Goal: Task Accomplishment & Management: Complete application form

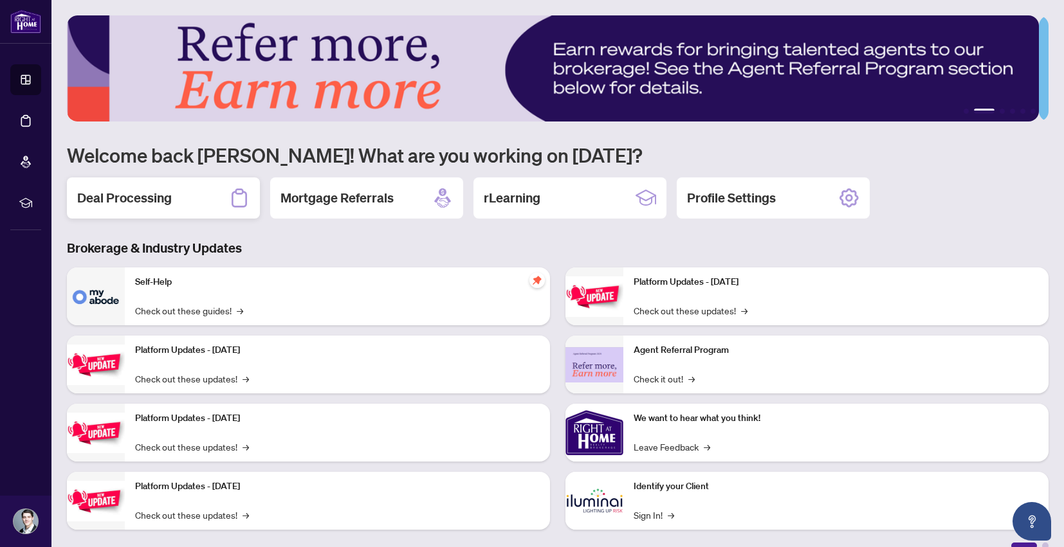
click at [177, 203] on div "Deal Processing" at bounding box center [163, 198] width 193 height 41
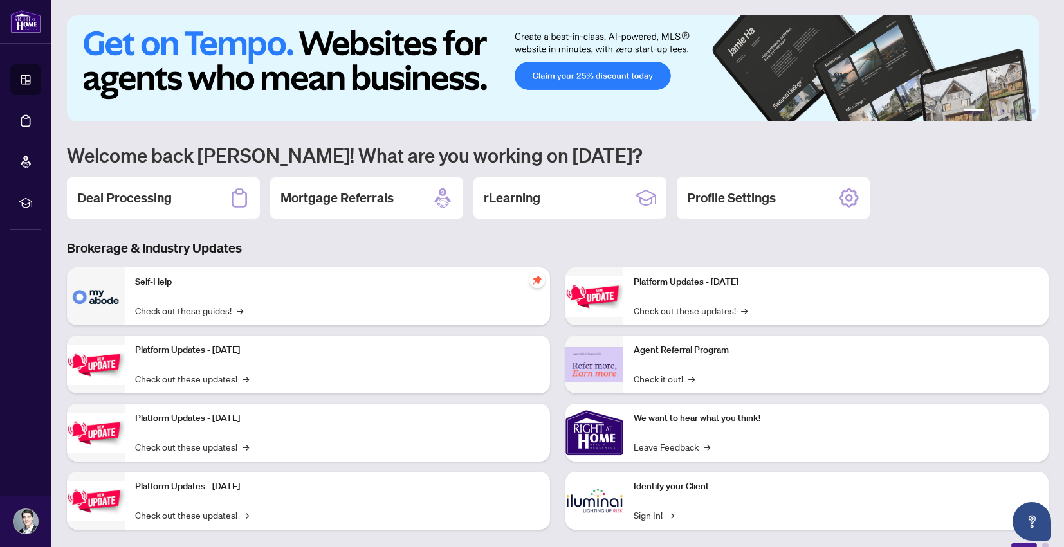
scroll to position [17, 0]
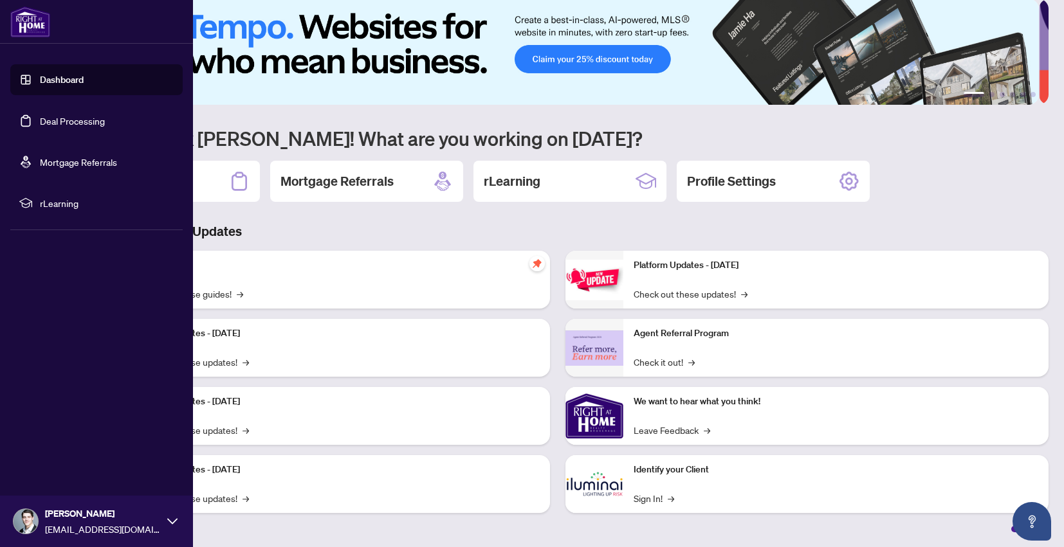
click at [64, 203] on span "rLearning" at bounding box center [107, 203] width 134 height 14
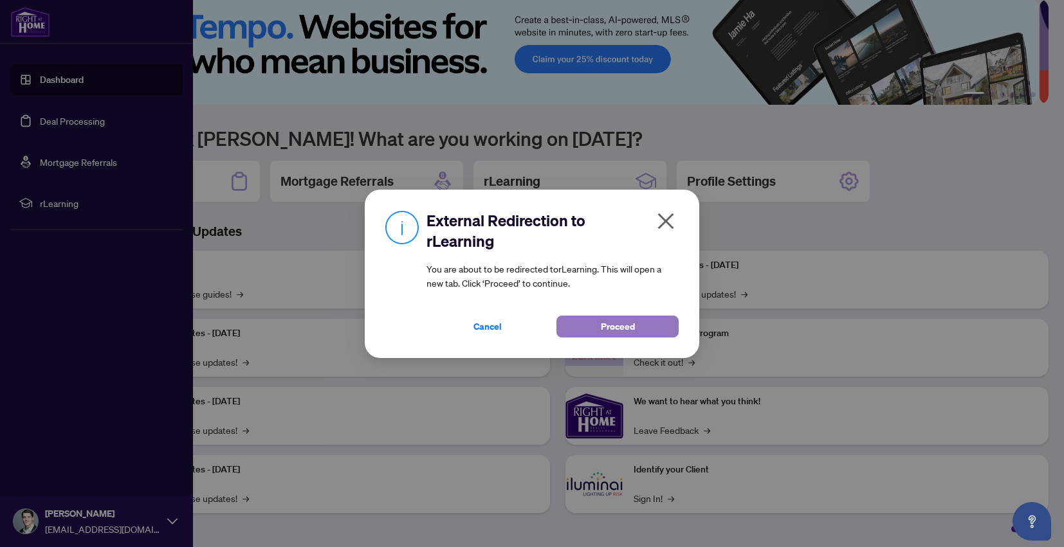
click at [624, 327] on span "Proceed" at bounding box center [618, 326] width 34 height 21
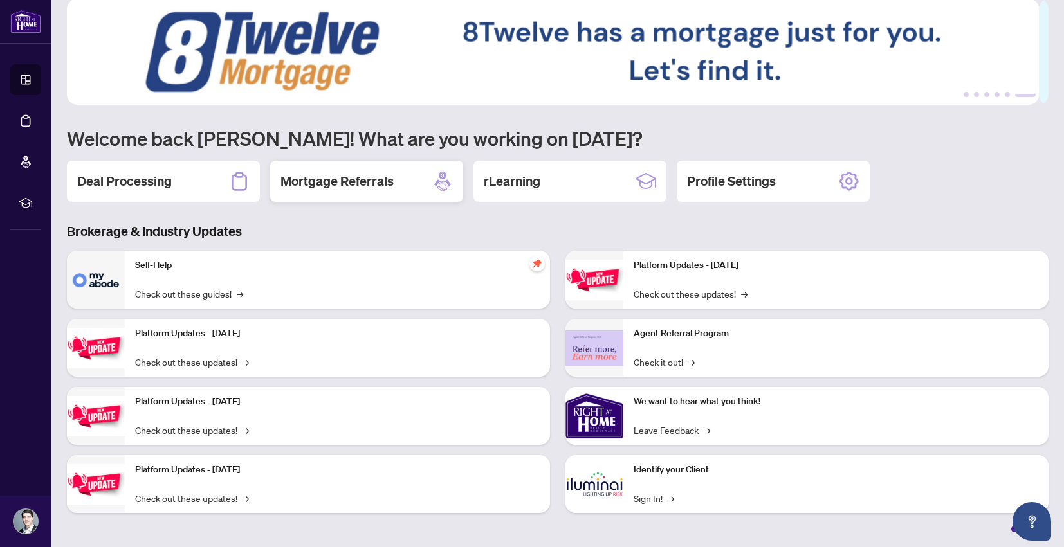
click at [406, 176] on div "Mortgage Referrals" at bounding box center [366, 181] width 193 height 41
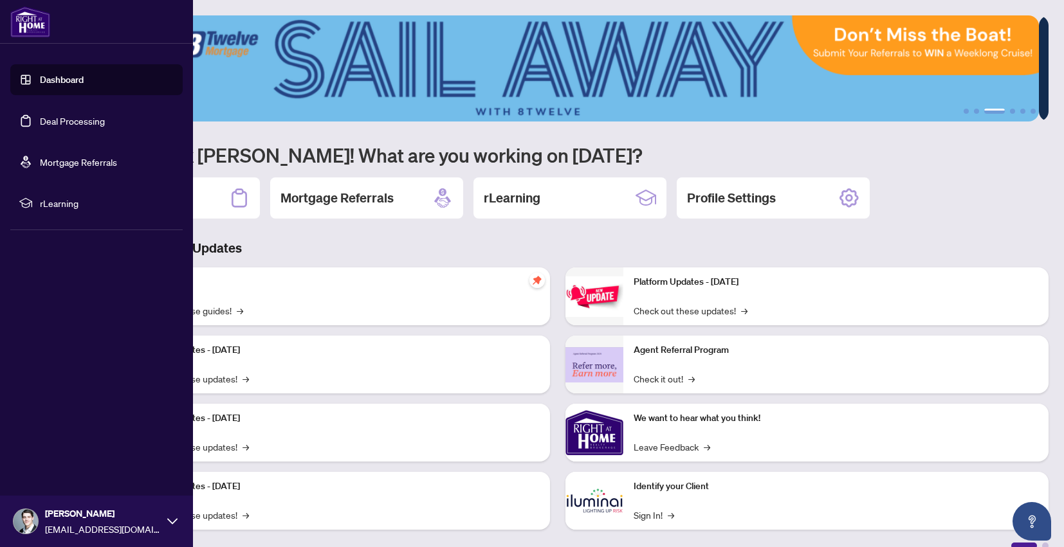
click at [104, 118] on link "Deal Processing" at bounding box center [72, 121] width 65 height 12
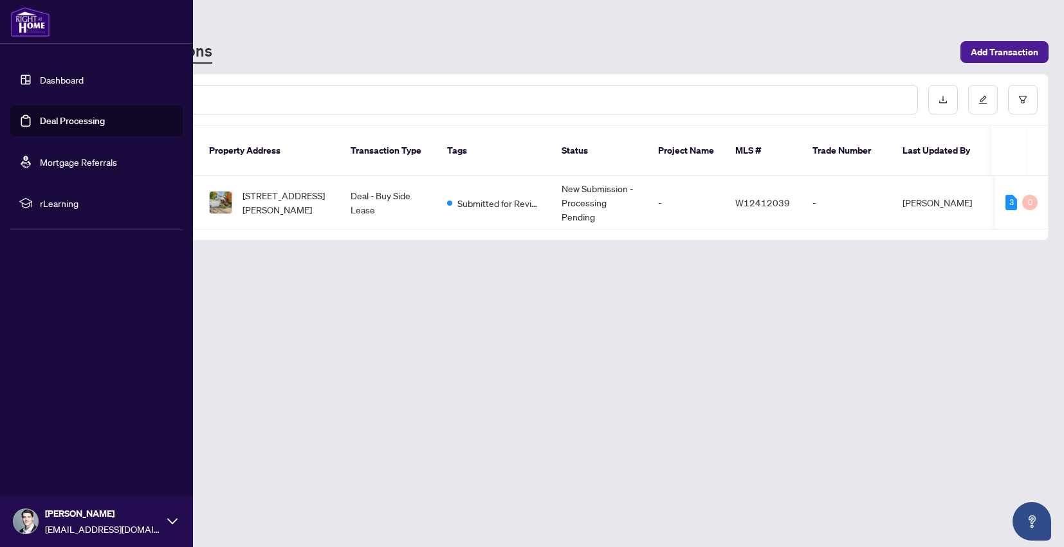
click at [64, 82] on link "Dashboard" at bounding box center [62, 80] width 44 height 12
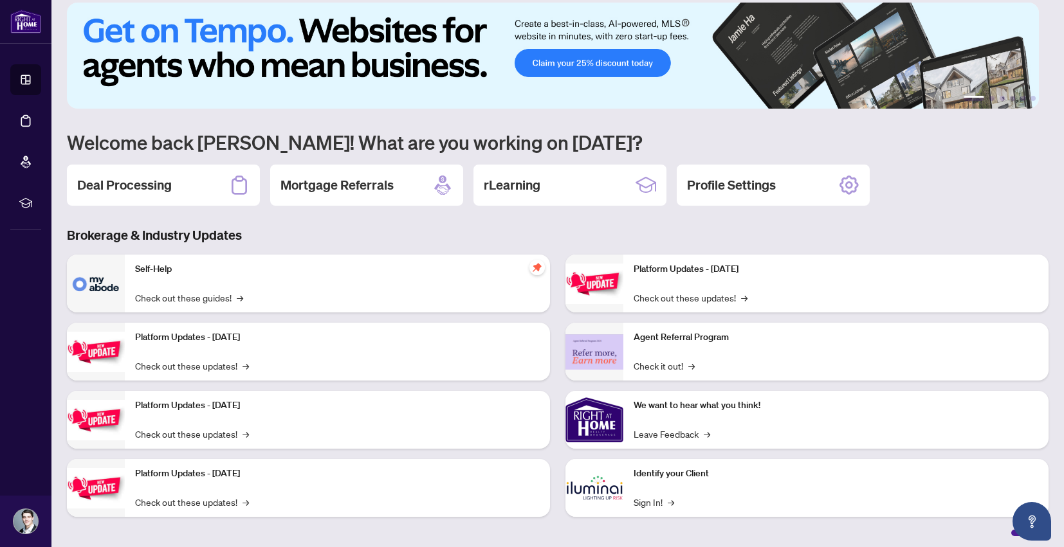
scroll to position [17, 0]
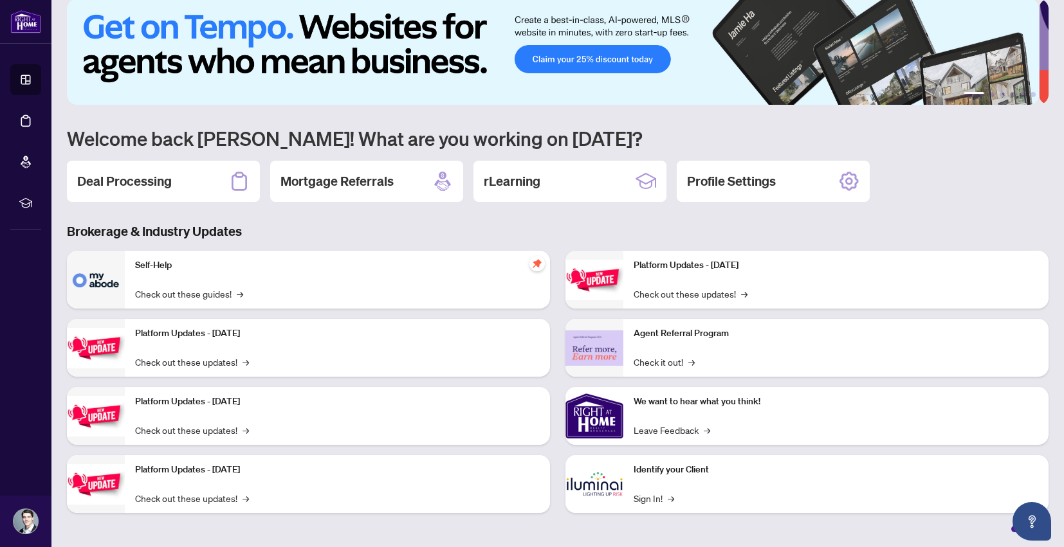
click at [639, 51] on img at bounding box center [553, 52] width 972 height 106
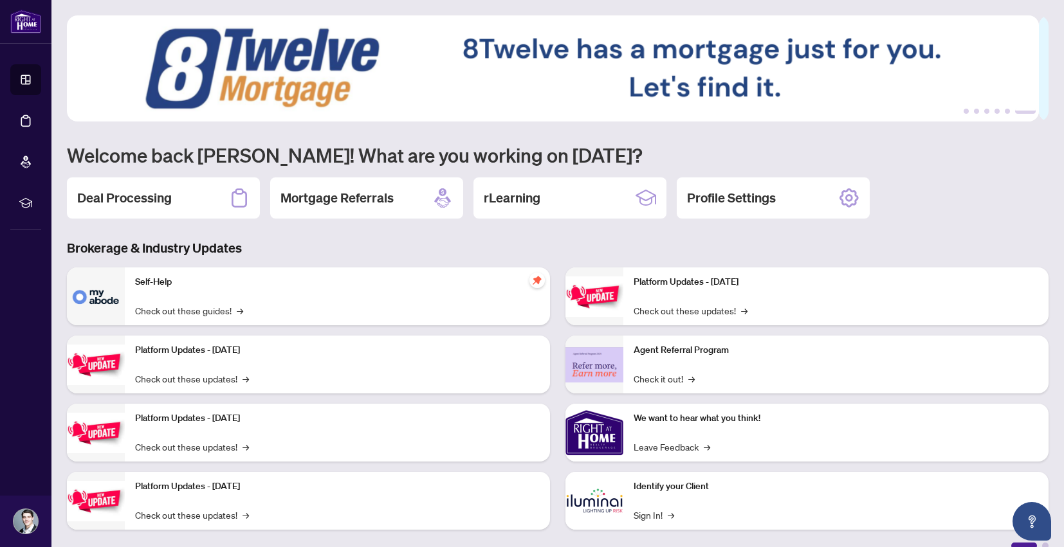
click at [147, 198] on h2 "Deal Processing" at bounding box center [124, 198] width 95 height 18
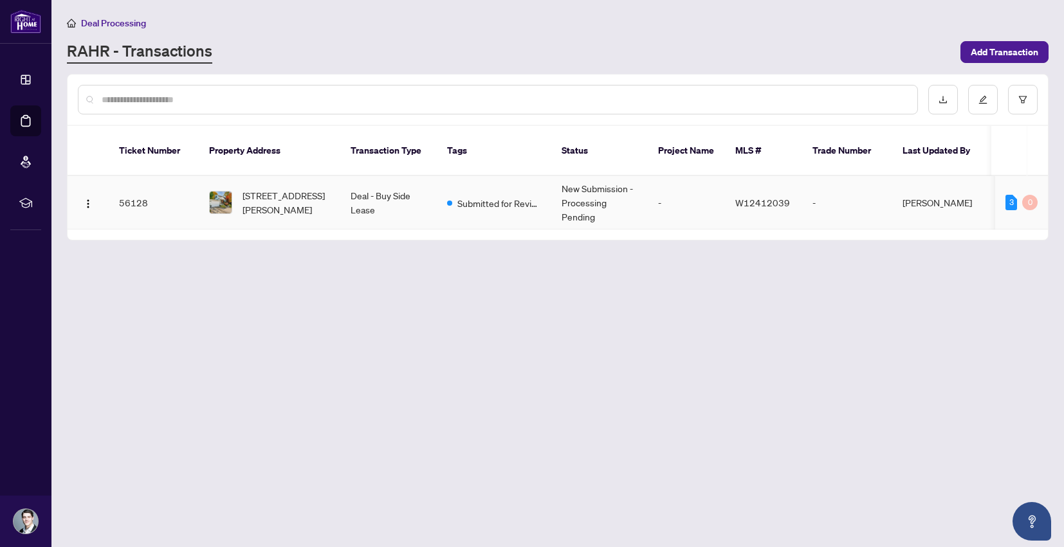
click at [902, 186] on td "[PERSON_NAME]" at bounding box center [940, 202] width 96 height 53
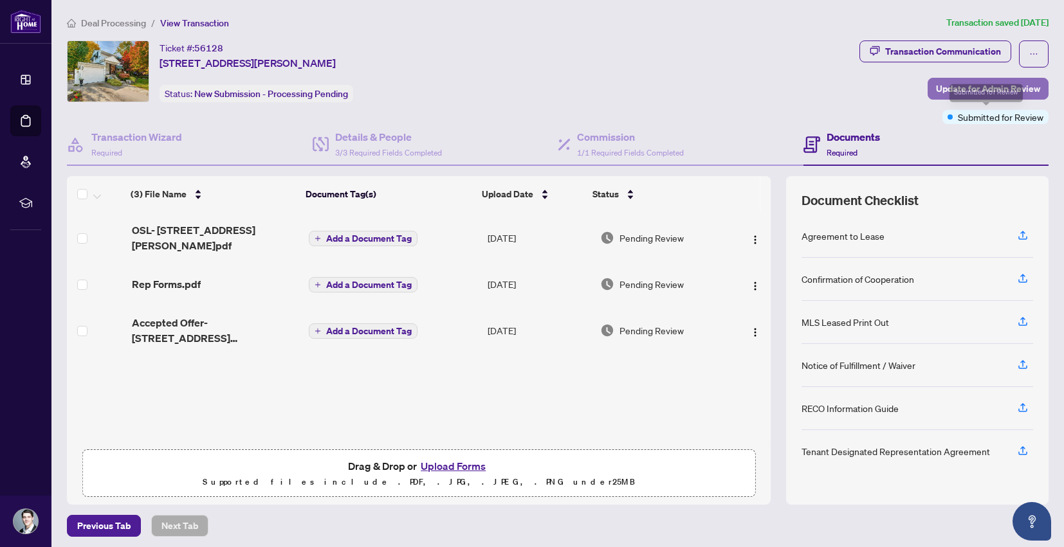
click at [936, 90] on span "Update for Admin Review" at bounding box center [988, 88] width 104 height 21
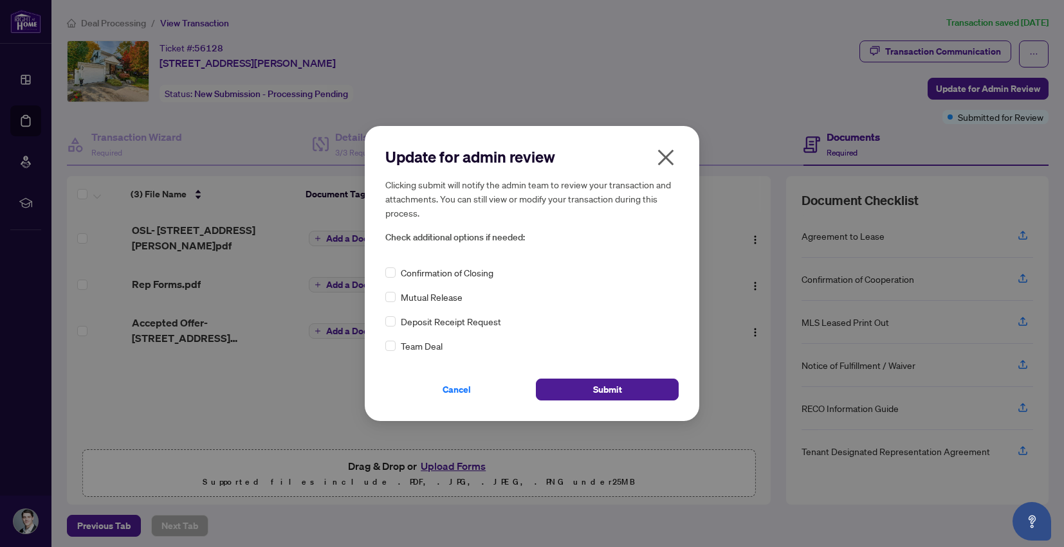
click at [664, 156] on icon "close" at bounding box center [666, 157] width 16 height 16
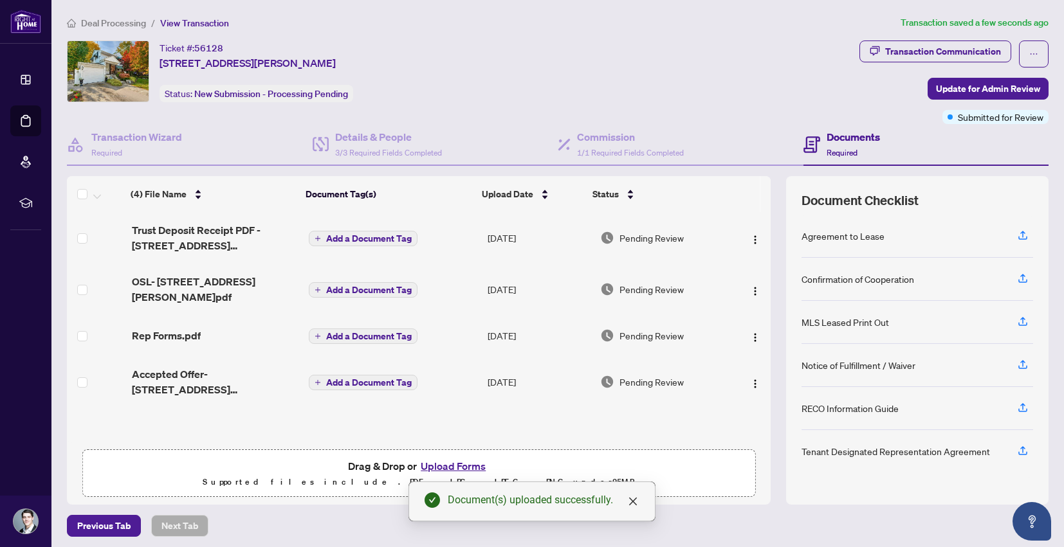
click at [879, 82] on div "Transaction Communication Update for Admin Review Submitted for Review" at bounding box center [953, 83] width 189 height 84
click at [962, 88] on span "Update for Admin Review" at bounding box center [988, 88] width 104 height 21
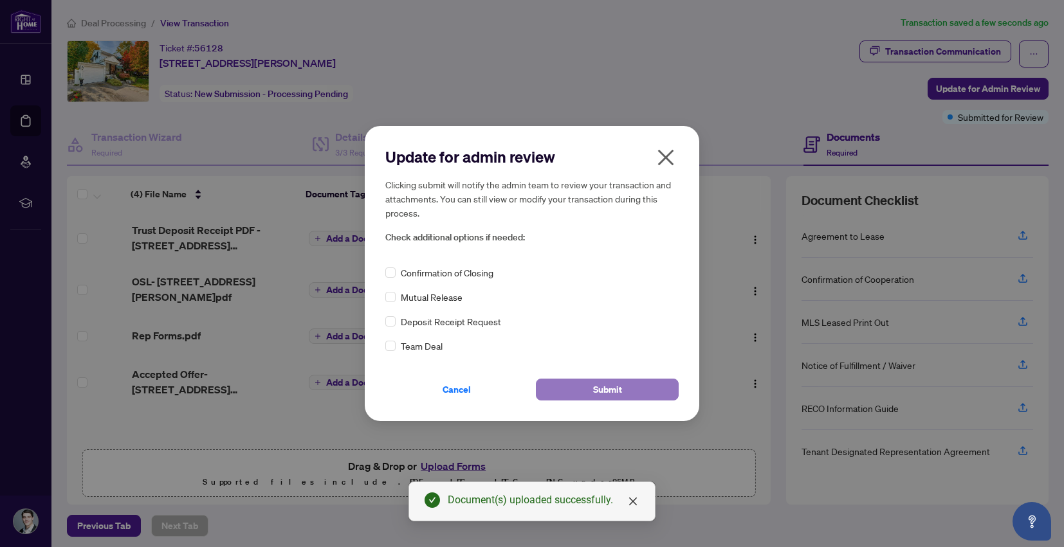
click at [594, 395] on span "Submit" at bounding box center [607, 389] width 29 height 21
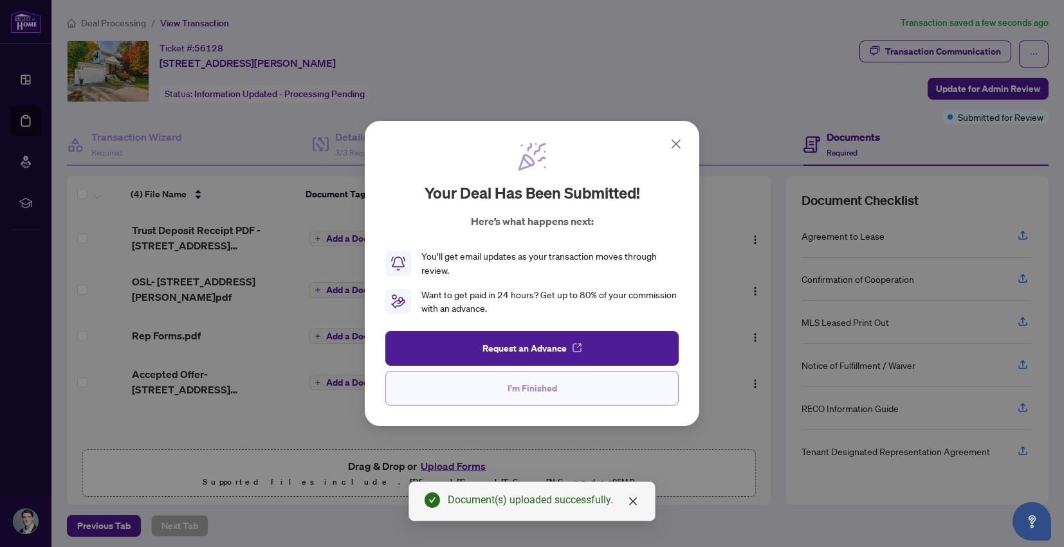
click at [607, 390] on button "I'm Finished" at bounding box center [531, 388] width 293 height 35
